Goal: Check status

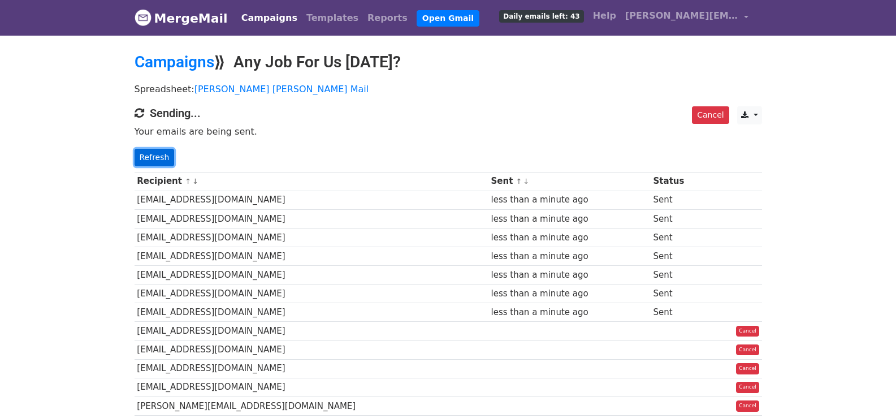
click at [163, 154] on link "Refresh" at bounding box center [155, 158] width 40 height 18
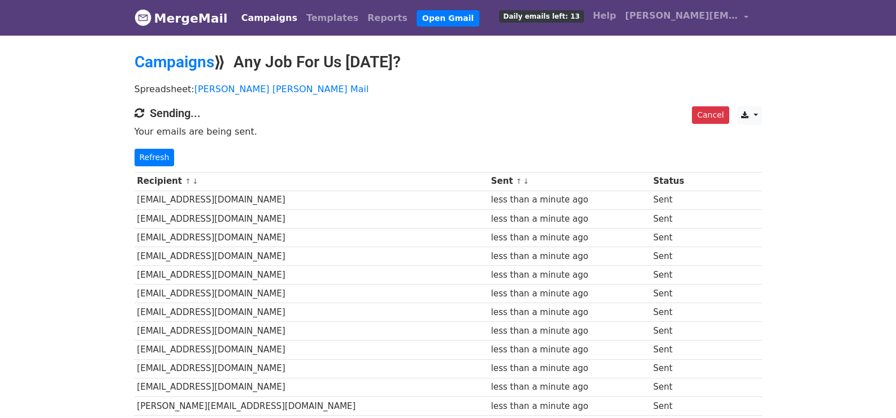
click at [144, 150] on link "Refresh" at bounding box center [155, 158] width 40 height 18
